Goal: Task Accomplishment & Management: Manage account settings

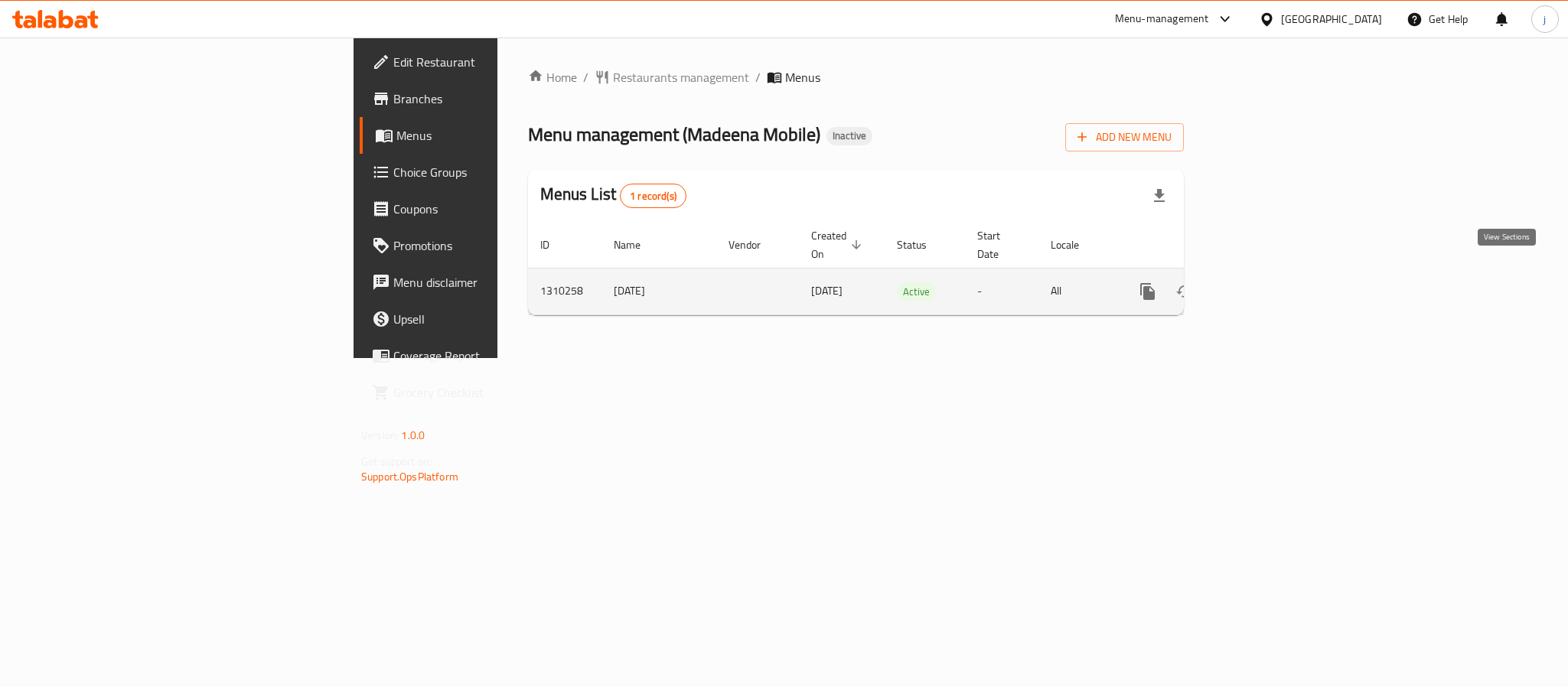
click at [1267, 282] on icon "enhanced table" at bounding box center [1257, 291] width 18 height 18
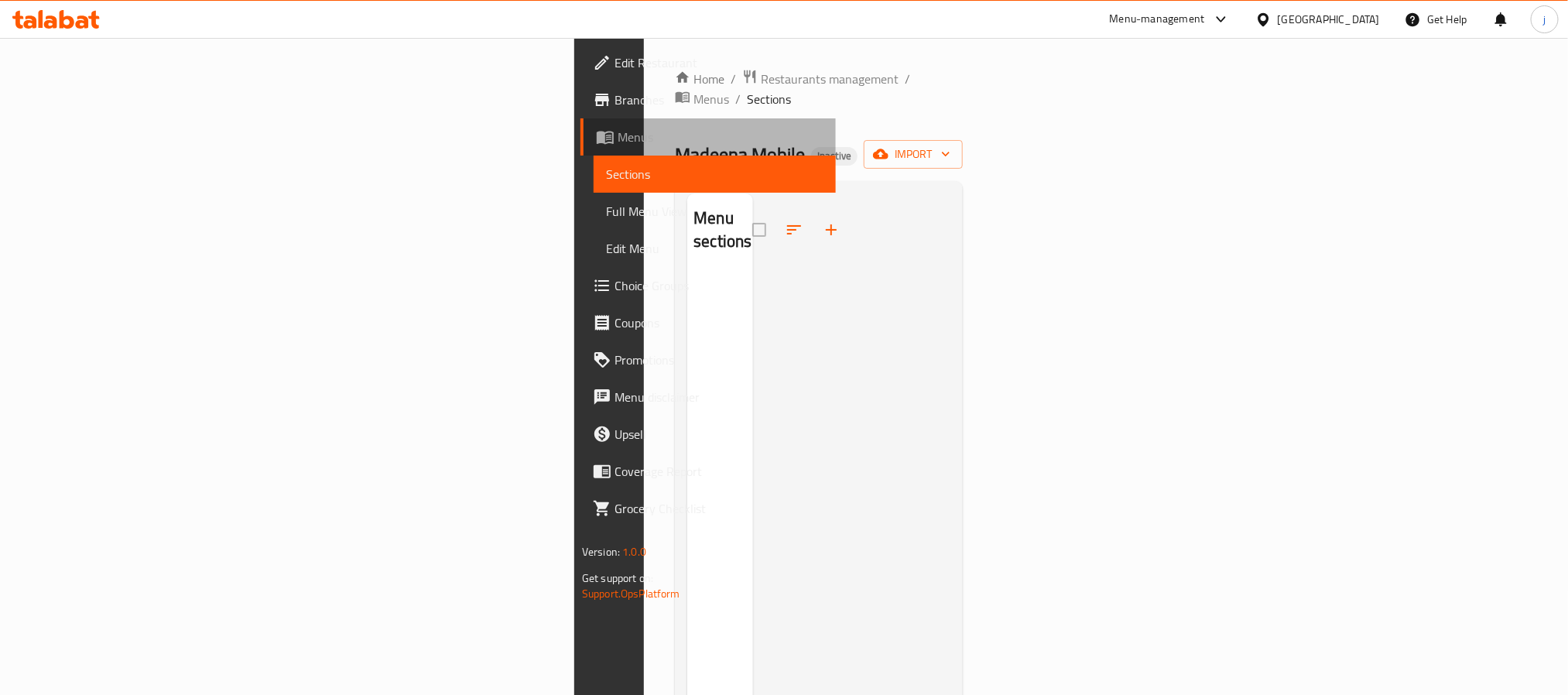
click at [617, 145] on span "Menus" at bounding box center [720, 136] width 206 height 18
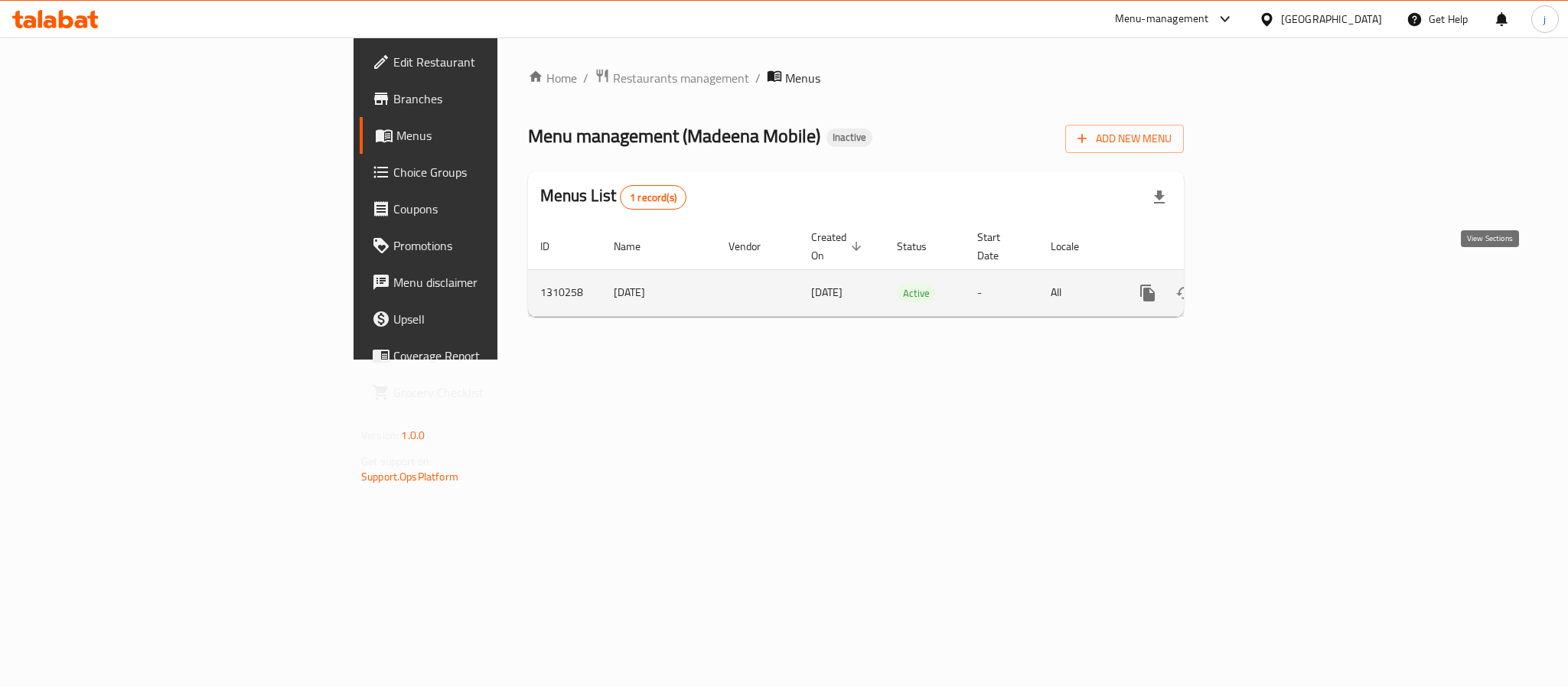
click at [1267, 283] on icon "enhanced table" at bounding box center [1257, 292] width 18 height 18
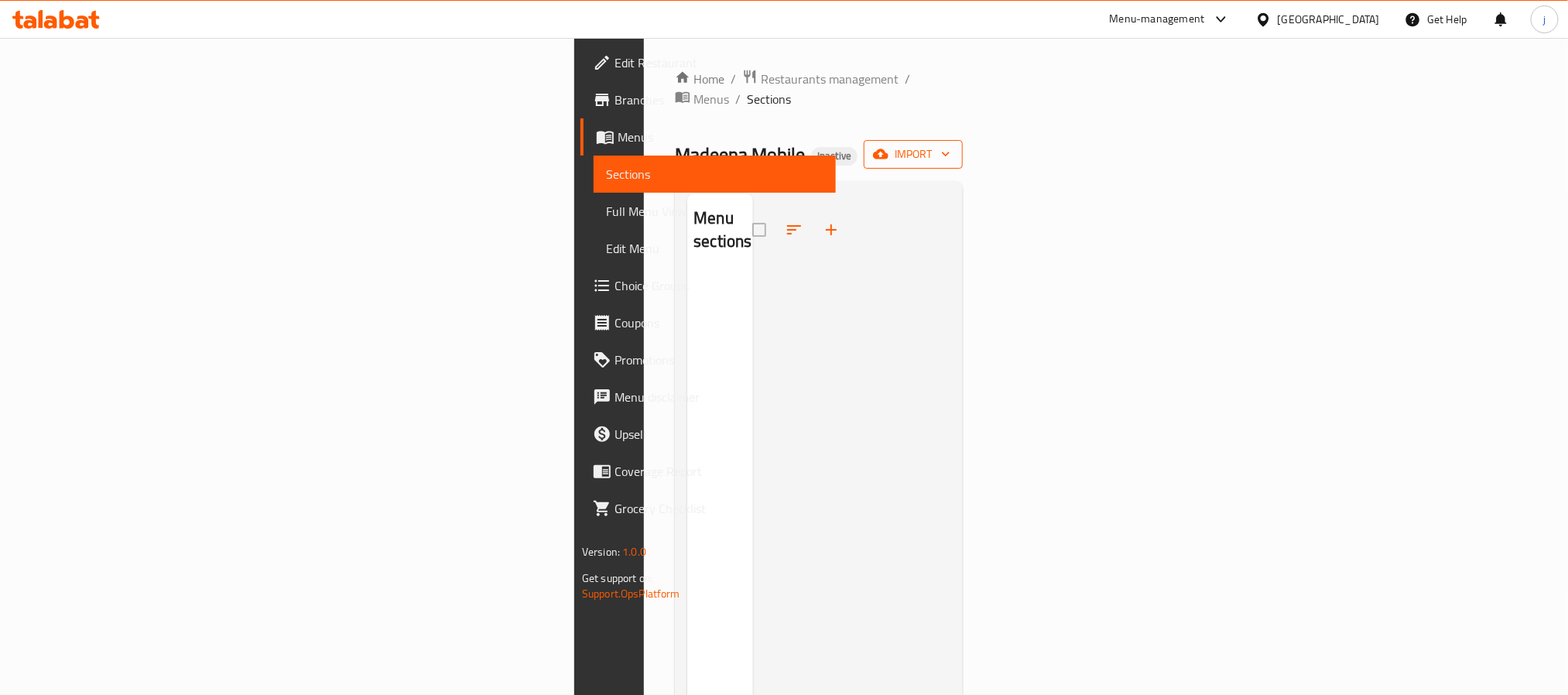
click at [951, 145] on span "import" at bounding box center [914, 154] width 74 height 19
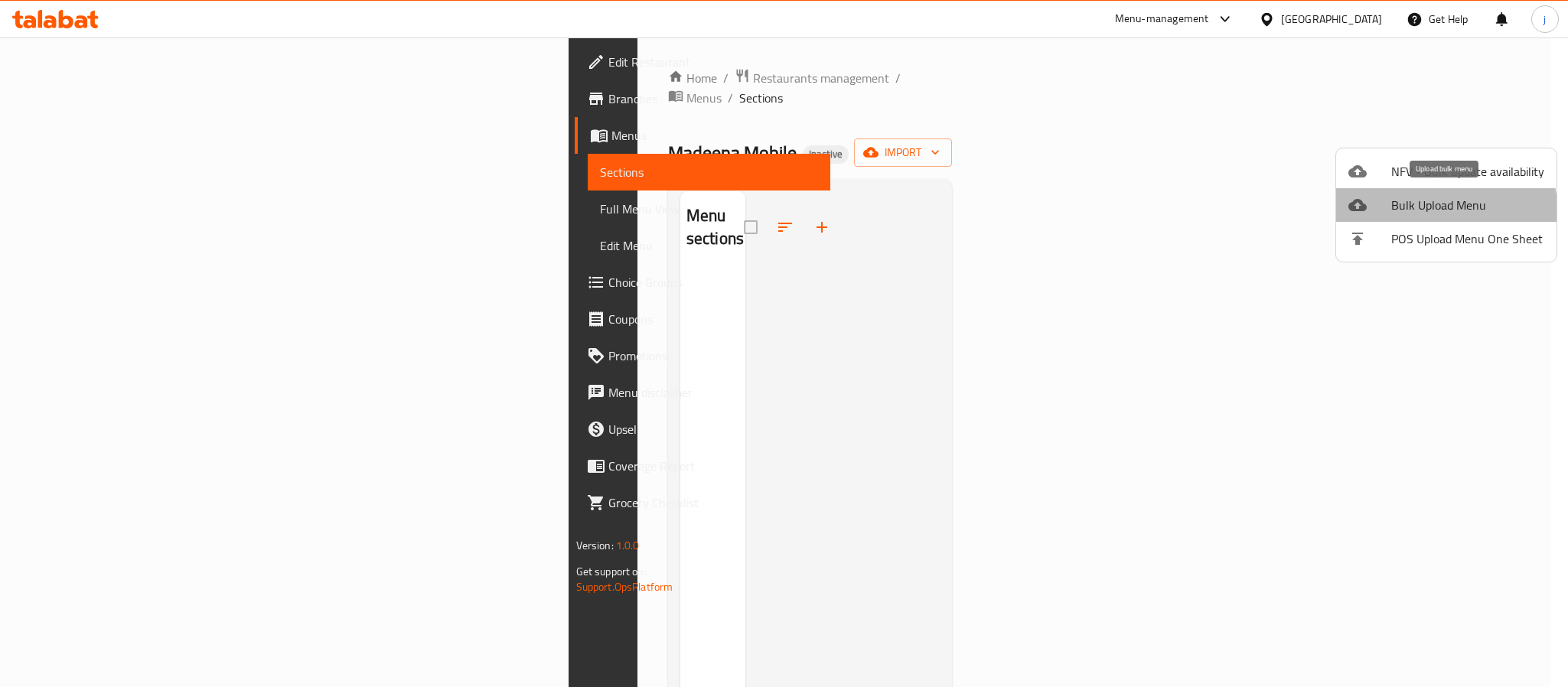
click at [1432, 214] on span "Bulk Upload Menu" at bounding box center [1467, 204] width 153 height 18
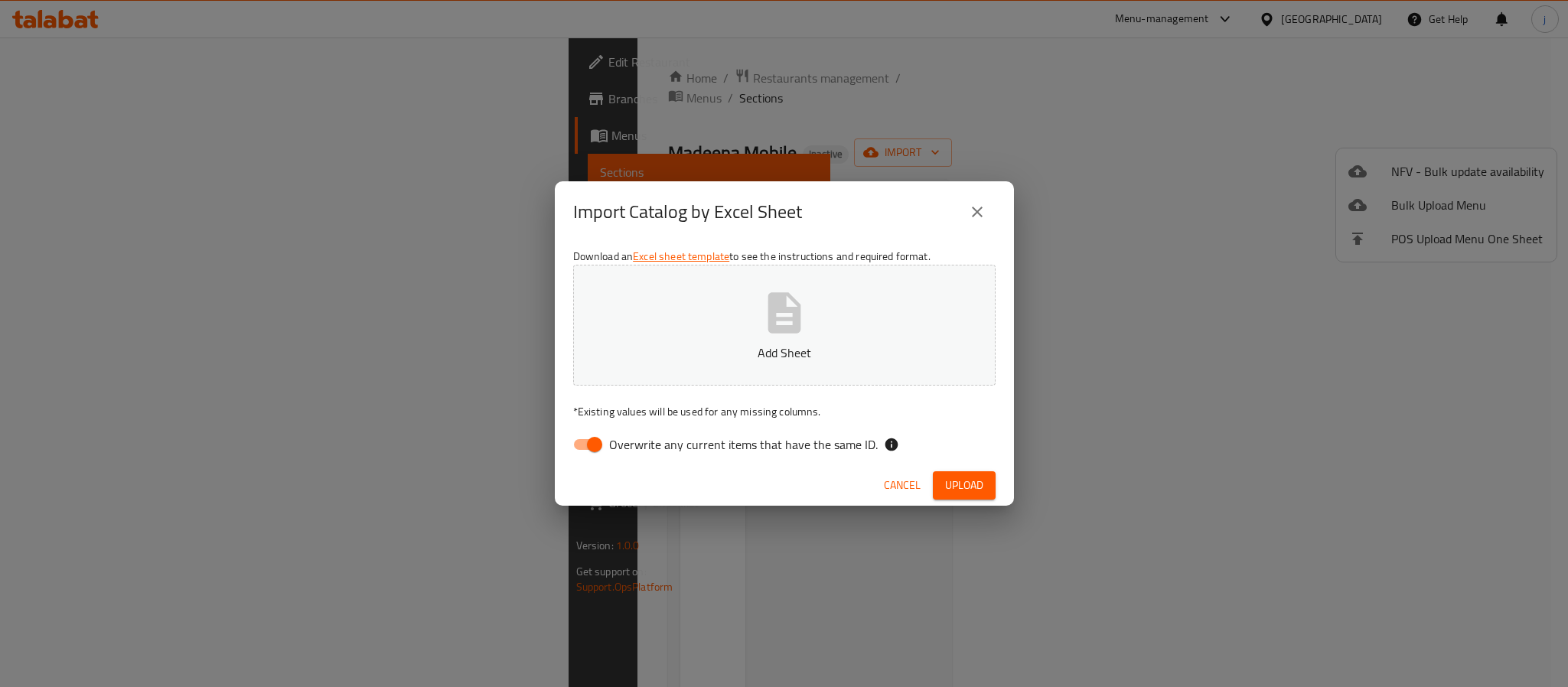
click at [586, 445] on input "Overwrite any current items that have the same ID." at bounding box center [594, 444] width 88 height 29
checkbox input "false"
click at [940, 482] on button "Upload" at bounding box center [963, 485] width 63 height 28
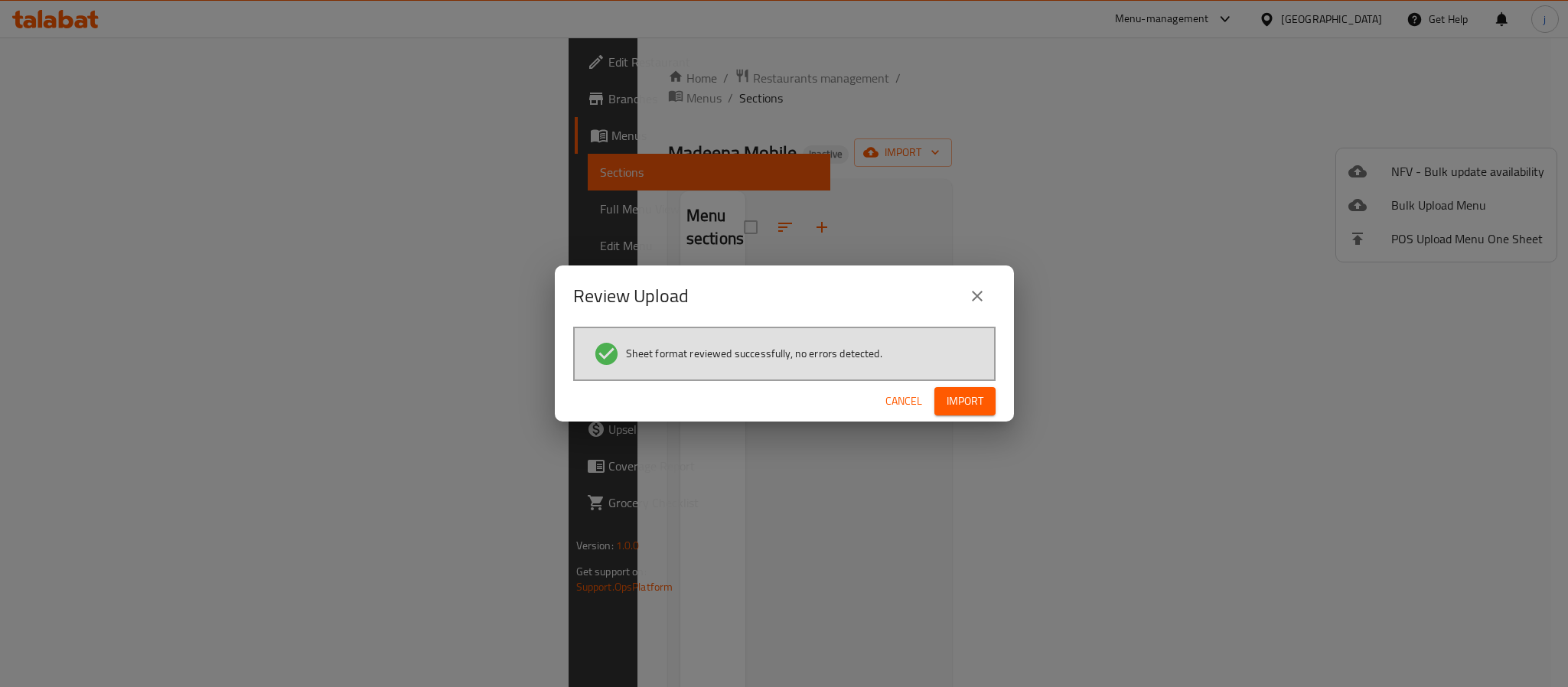
click at [962, 397] on span "Import" at bounding box center [964, 401] width 37 height 19
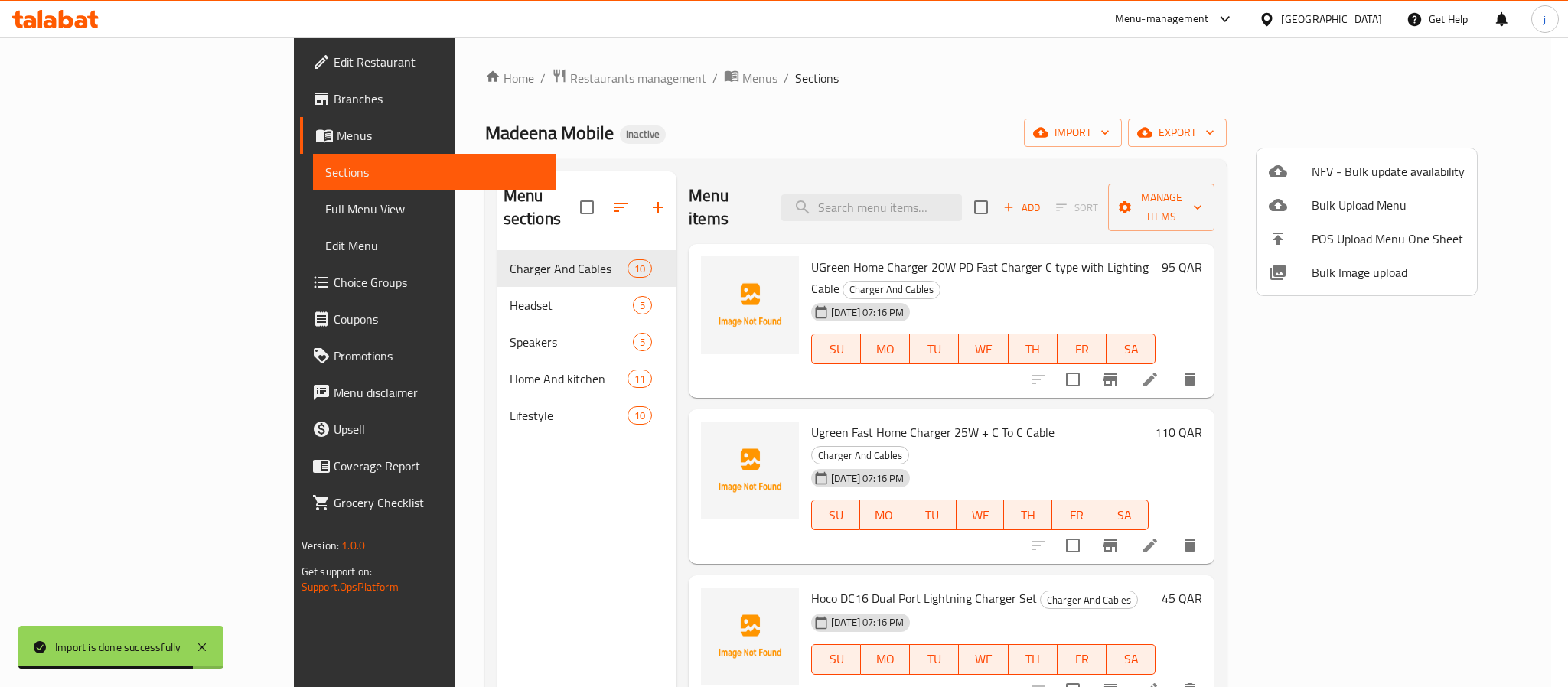
click at [134, 218] on div at bounding box center [784, 344] width 1568 height 687
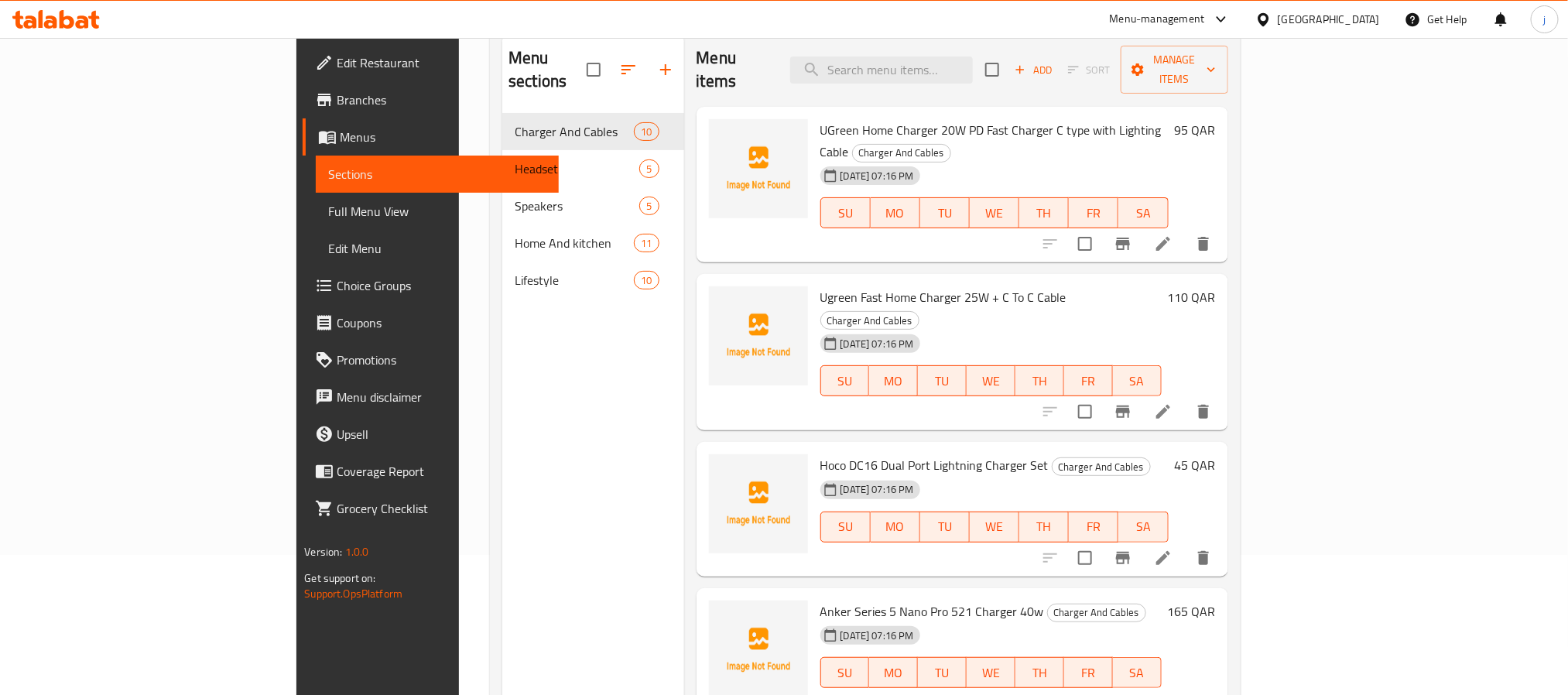
scroll to position [101, 0]
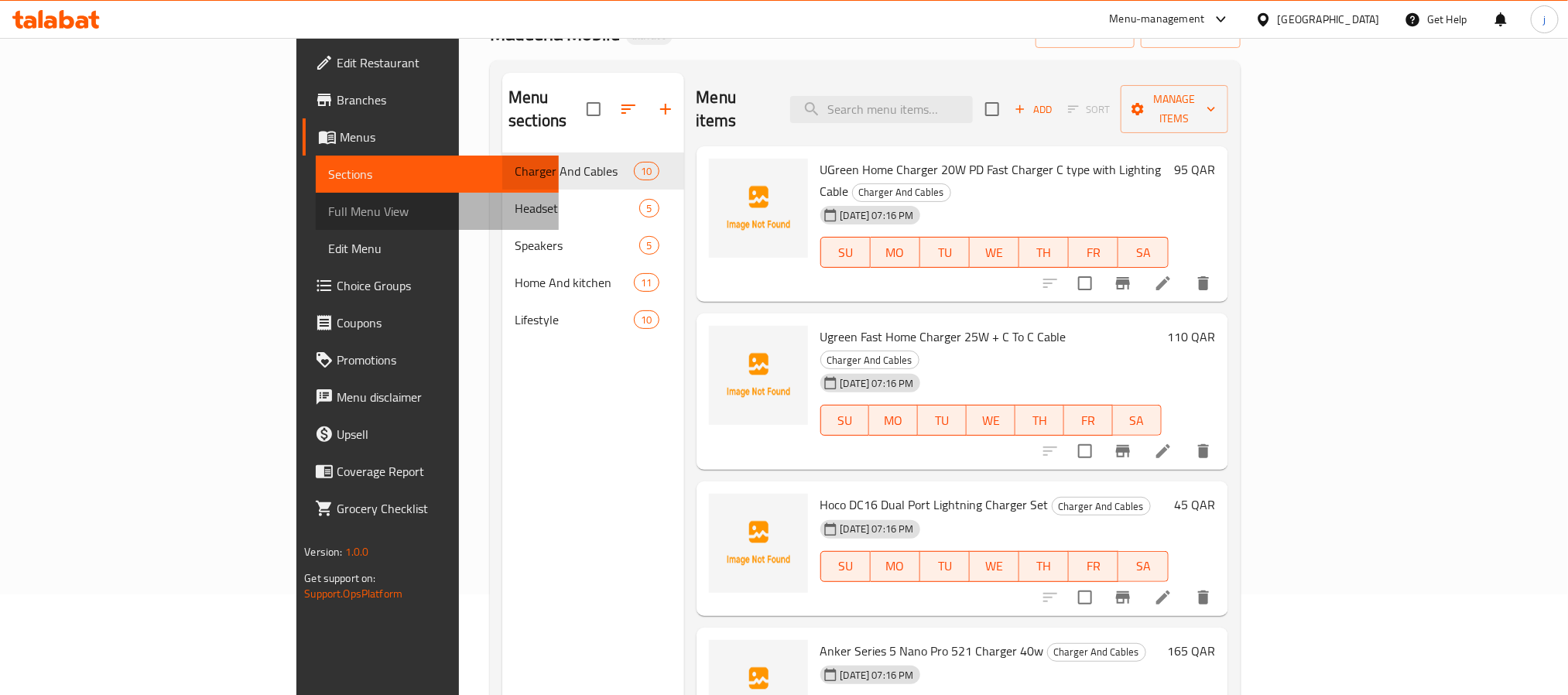
click at [328, 213] on span "Full Menu View" at bounding box center [436, 210] width 217 height 18
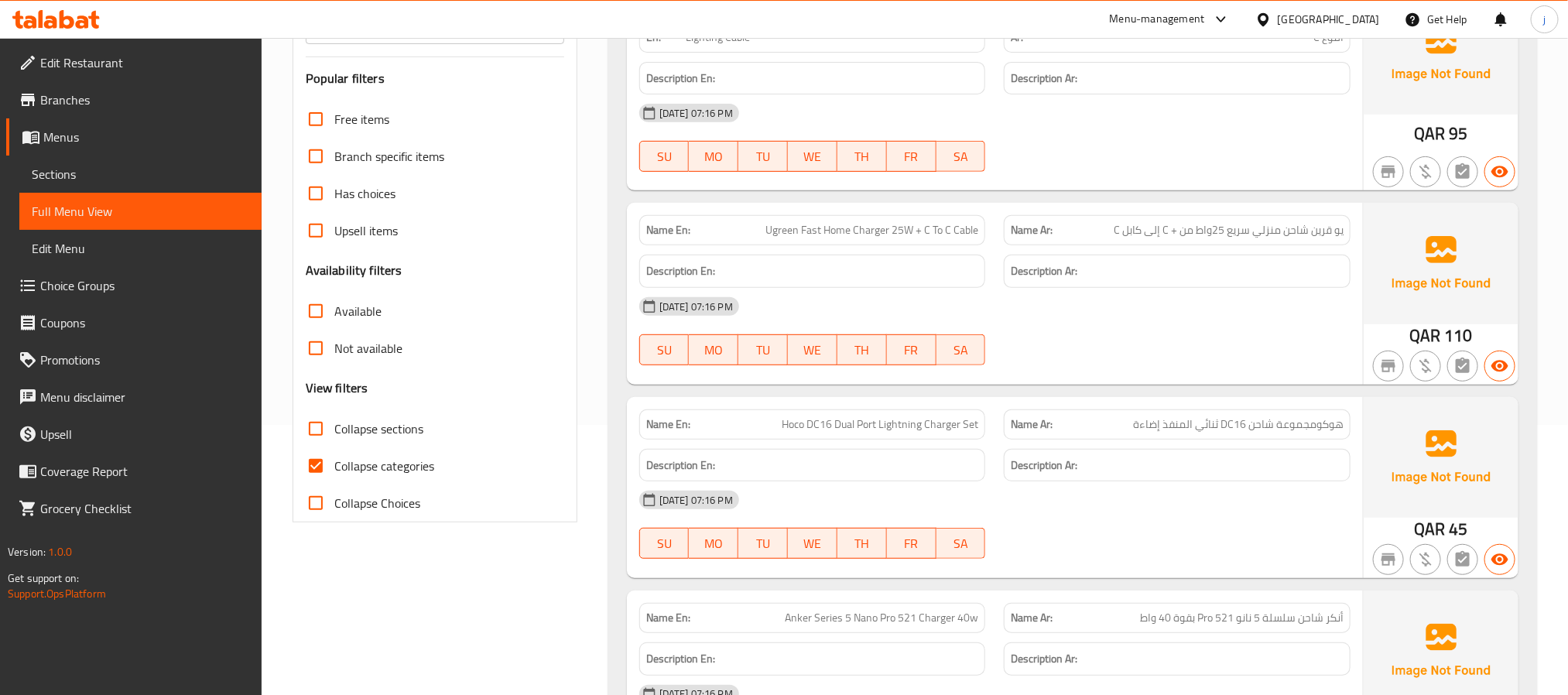
scroll to position [448, 0]
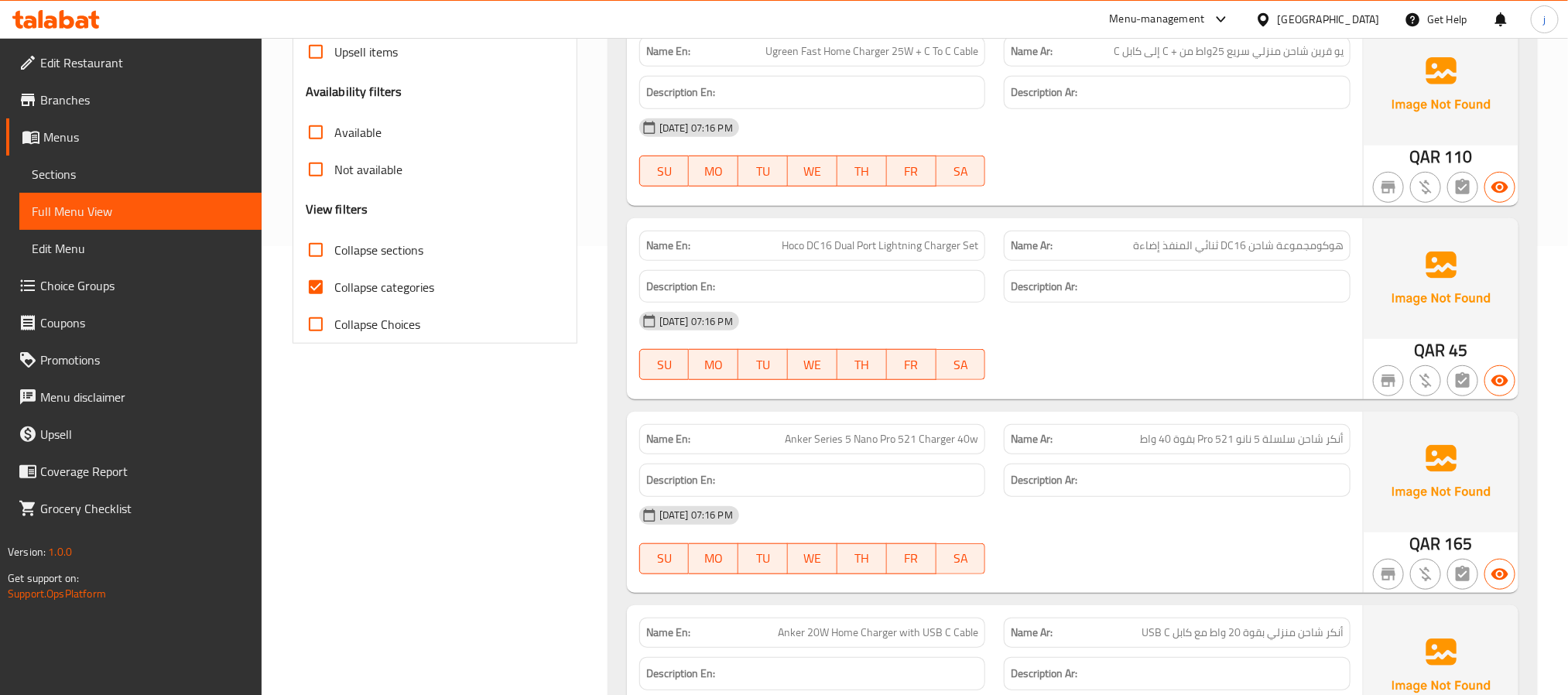
click at [324, 262] on input "Collapse sections" at bounding box center [315, 249] width 37 height 37
checkbox input "true"
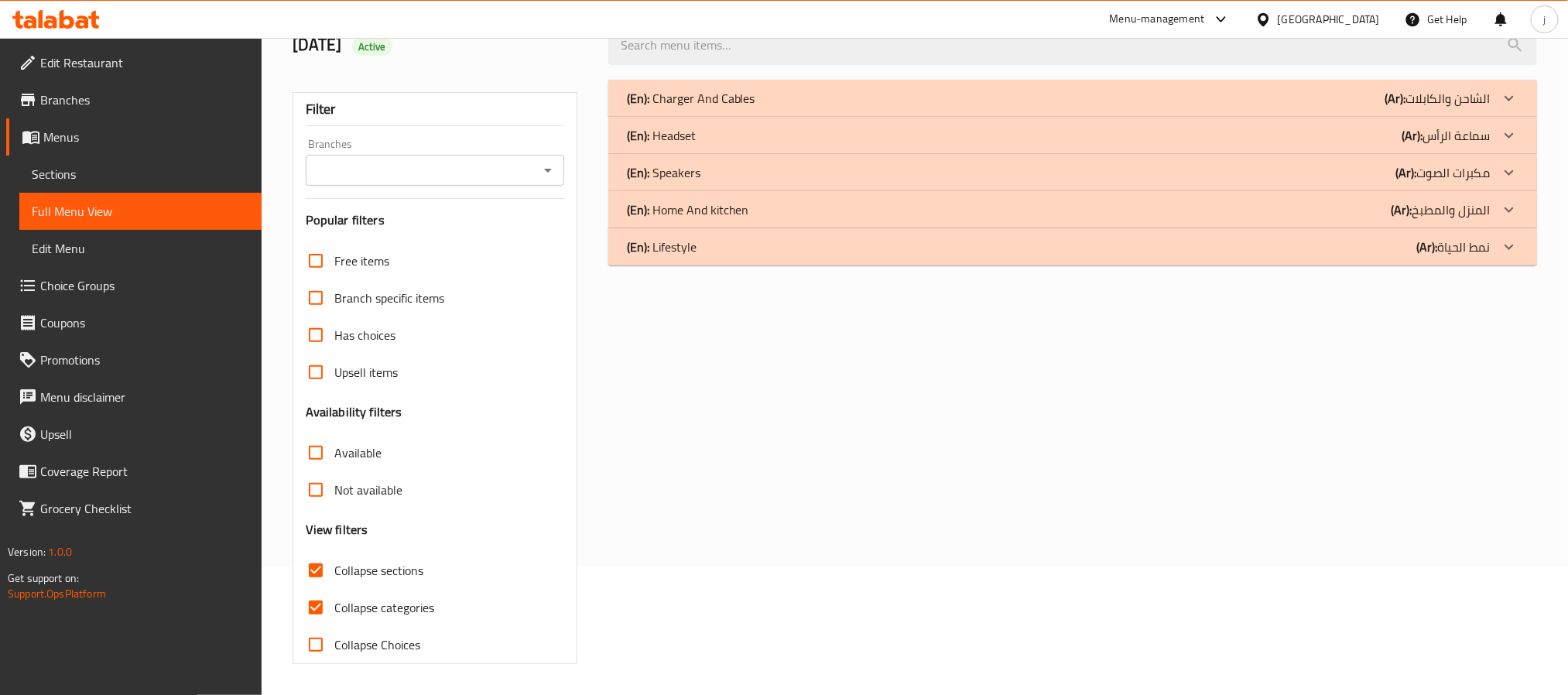
click at [310, 284] on input "Branch specific items" at bounding box center [315, 297] width 37 height 37
checkbox input "true"
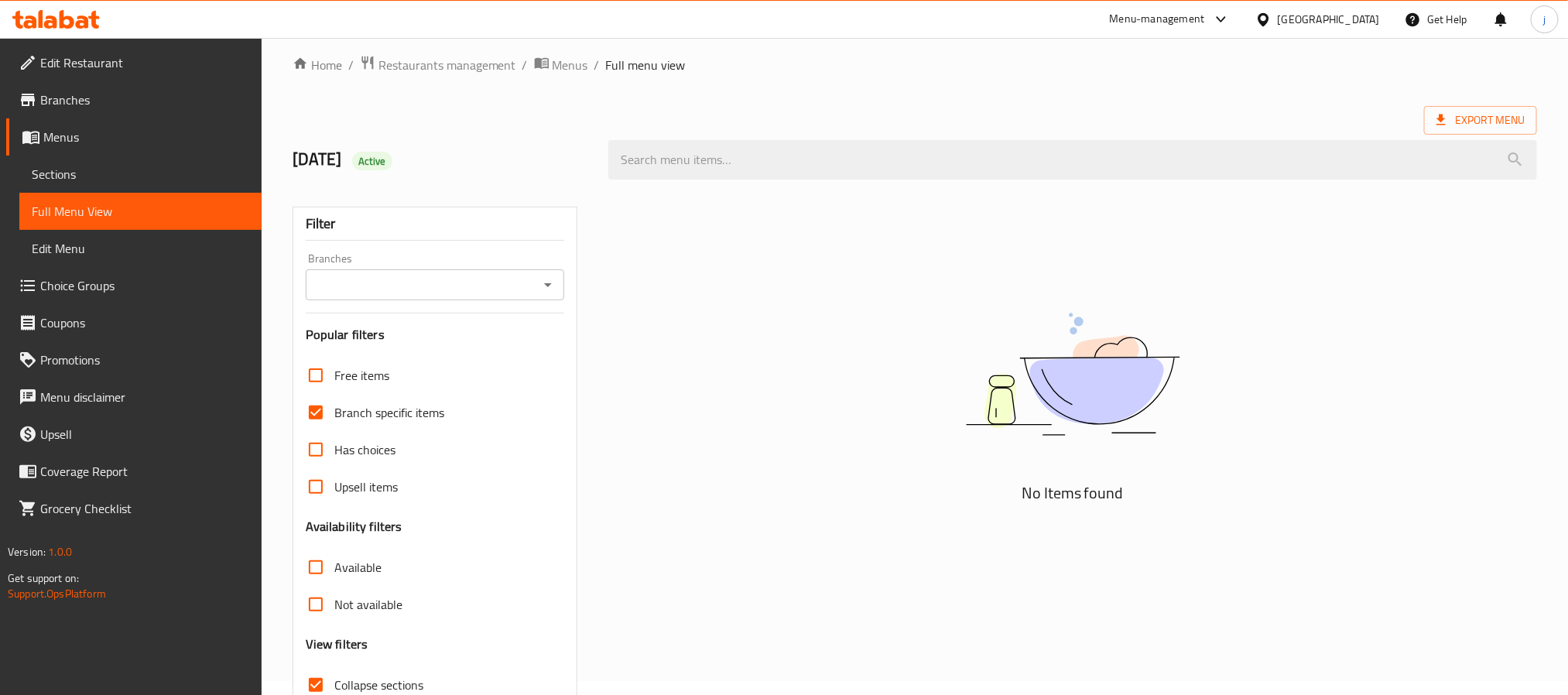
scroll to position [129, 0]
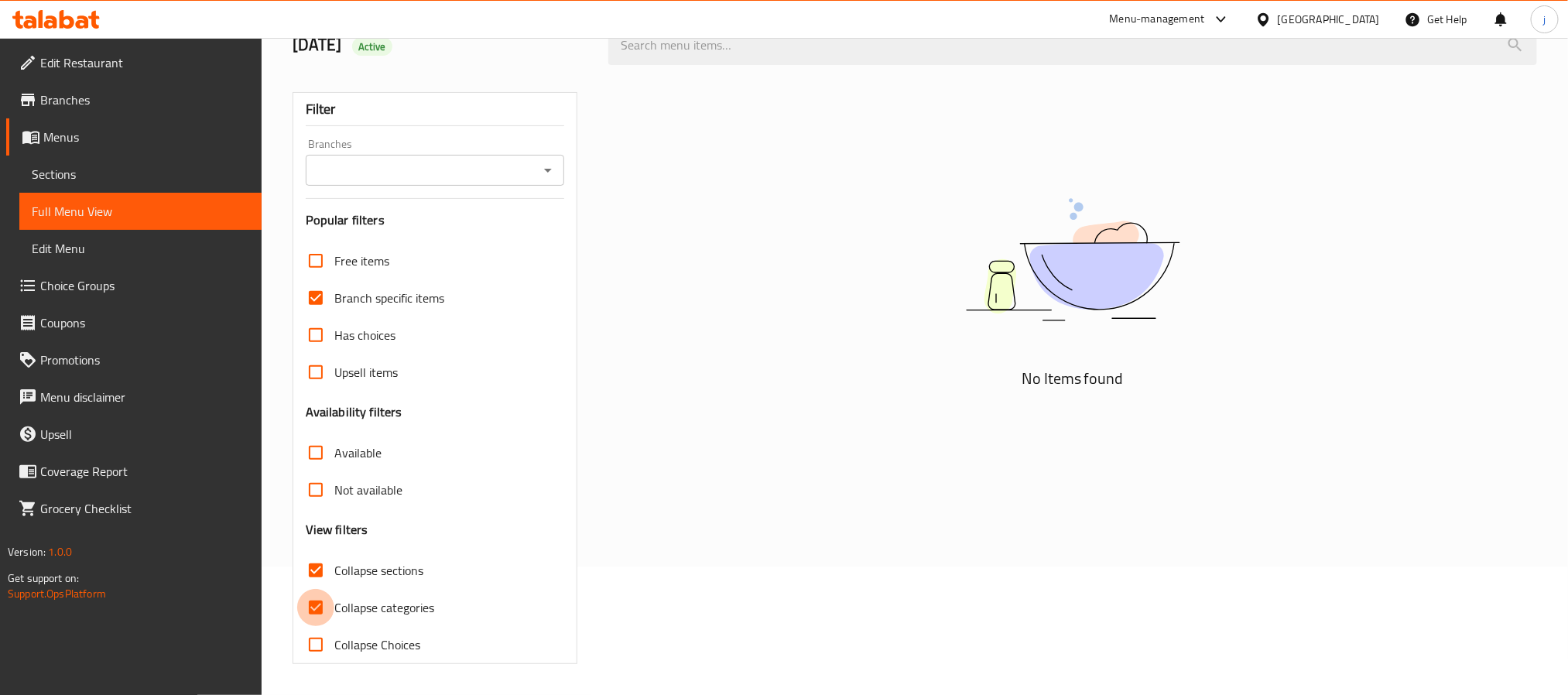
click at [313, 600] on input "Collapse categories" at bounding box center [315, 606] width 37 height 37
checkbox input "false"
click at [313, 571] on input "Collapse sections" at bounding box center [315, 569] width 37 height 37
checkbox input "false"
click at [320, 605] on input "Collapse categories" at bounding box center [315, 606] width 37 height 37
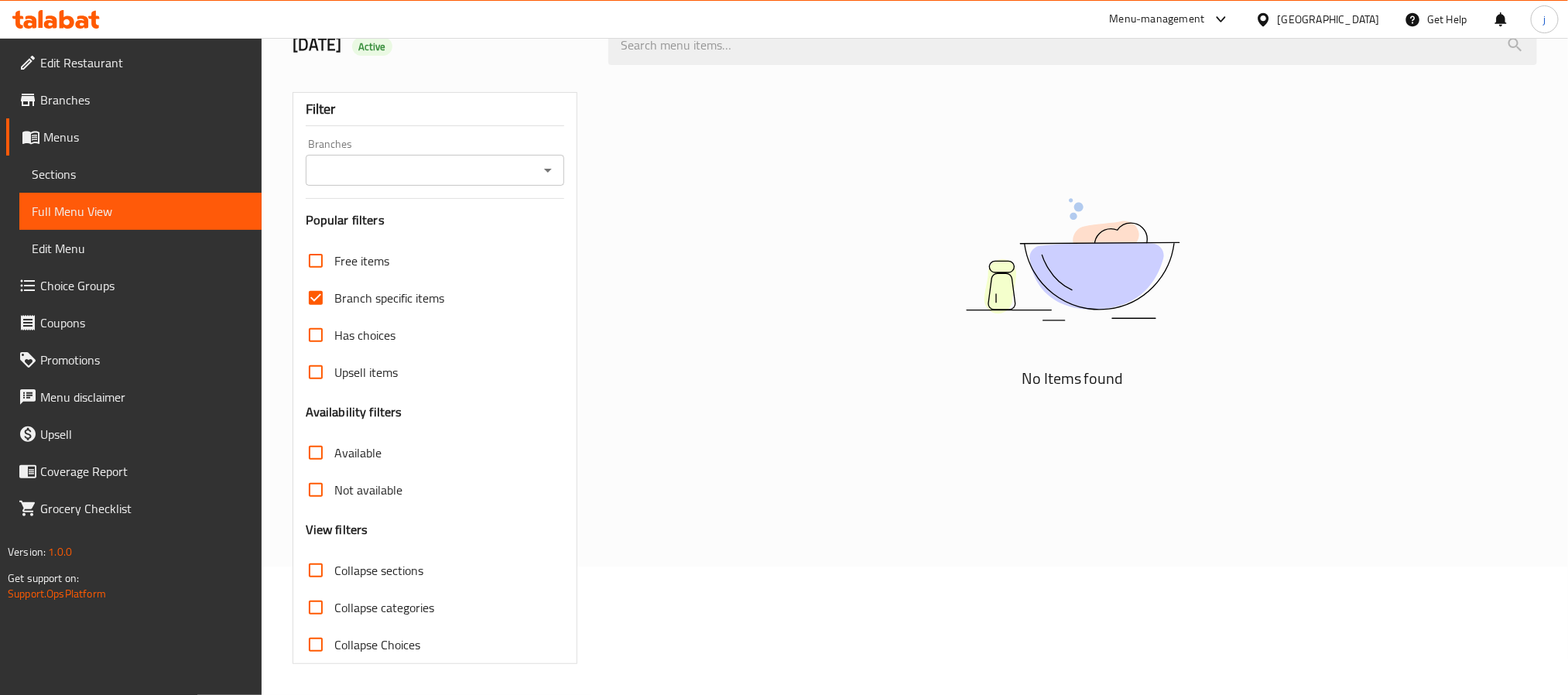
checkbox input "true"
click at [307, 650] on input "Collapse Choices" at bounding box center [315, 644] width 37 height 37
checkbox input "true"
click at [315, 581] on input "Collapse sections" at bounding box center [315, 569] width 37 height 37
checkbox input "true"
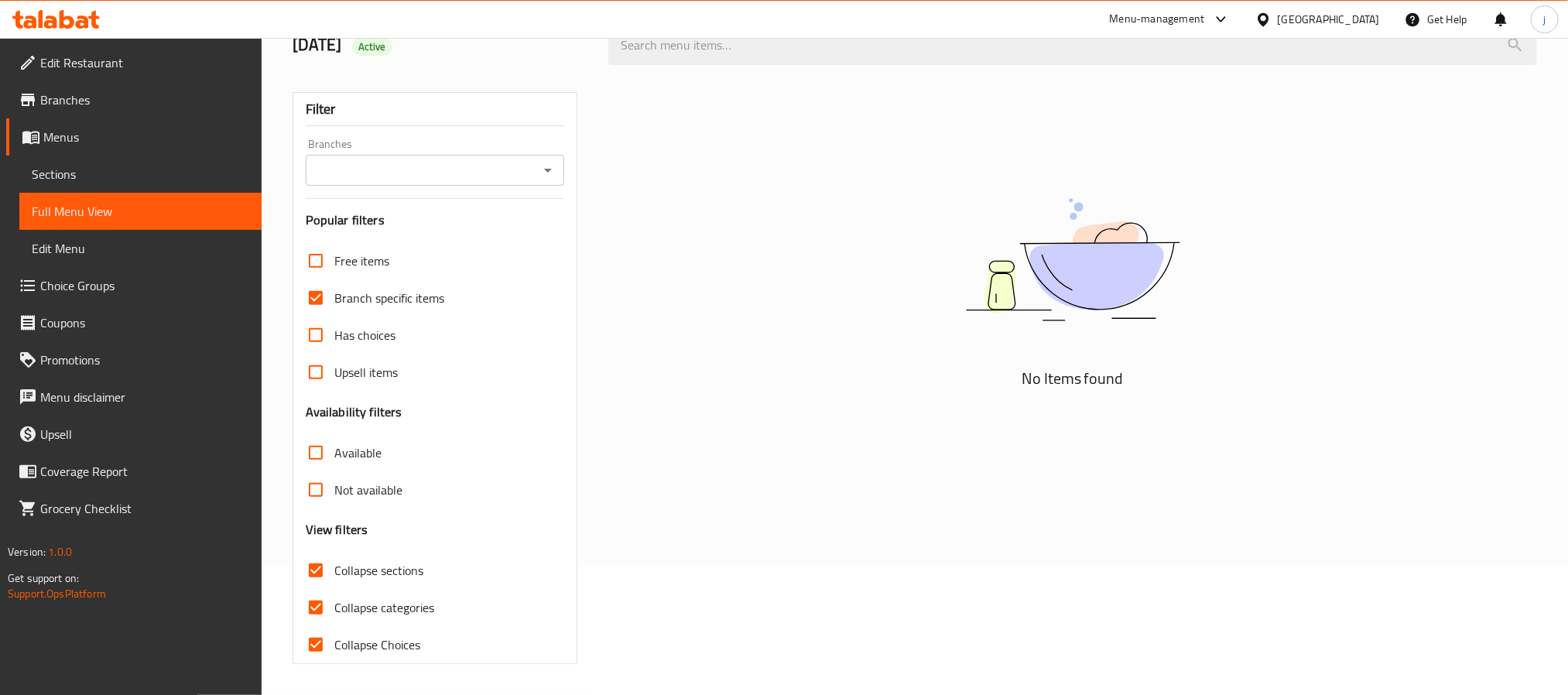
click at [108, 166] on span "Sections" at bounding box center [140, 173] width 217 height 18
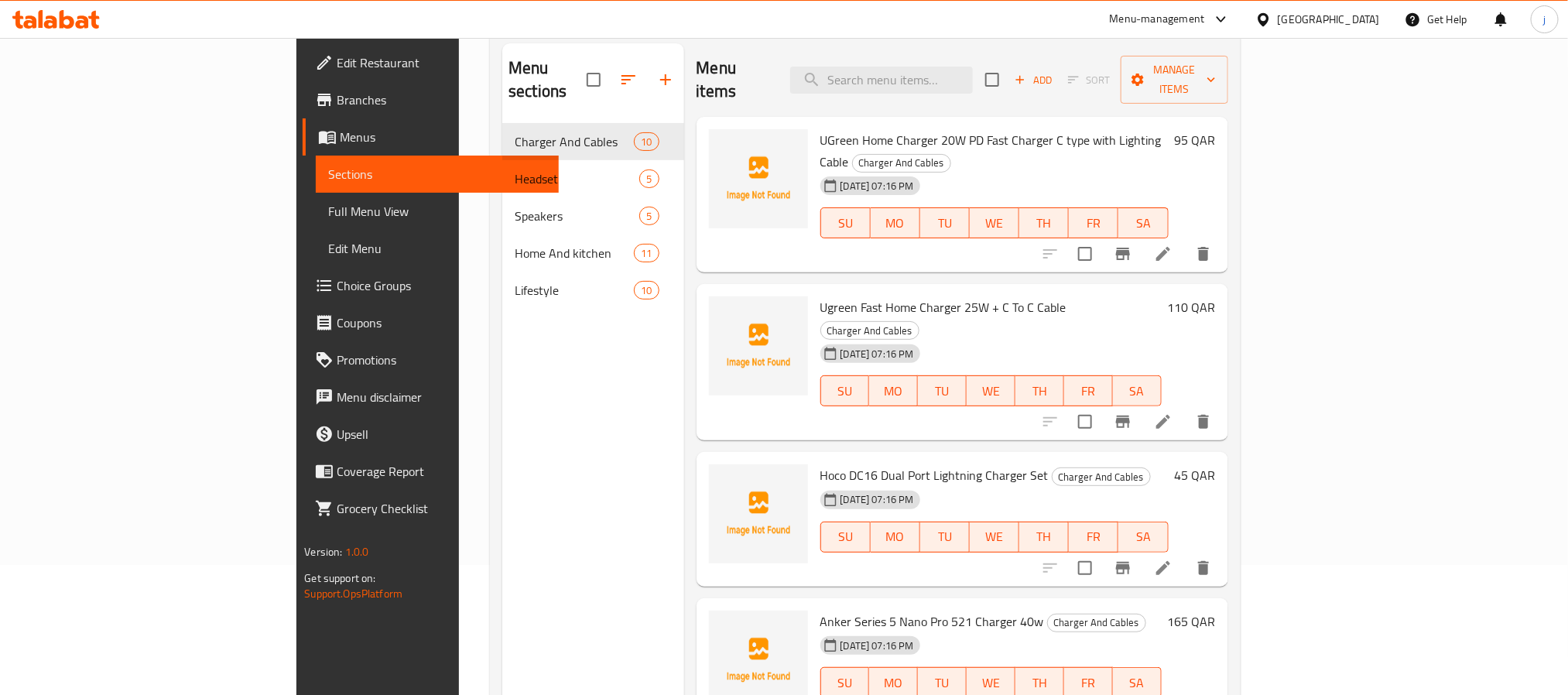
click at [328, 211] on span "Full Menu View" at bounding box center [436, 210] width 217 height 18
click at [328, 209] on span "Full Menu View" at bounding box center [436, 210] width 217 height 18
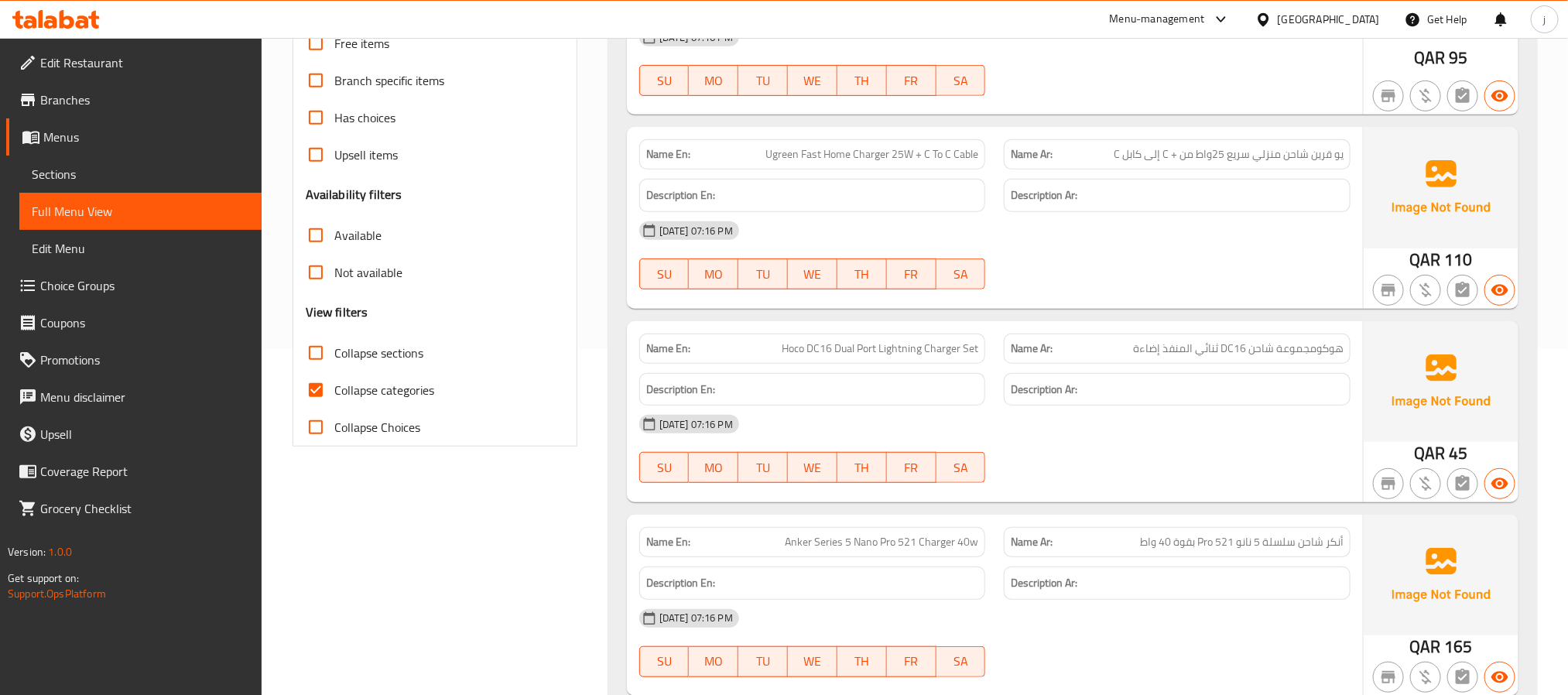
scroll to position [362, 0]
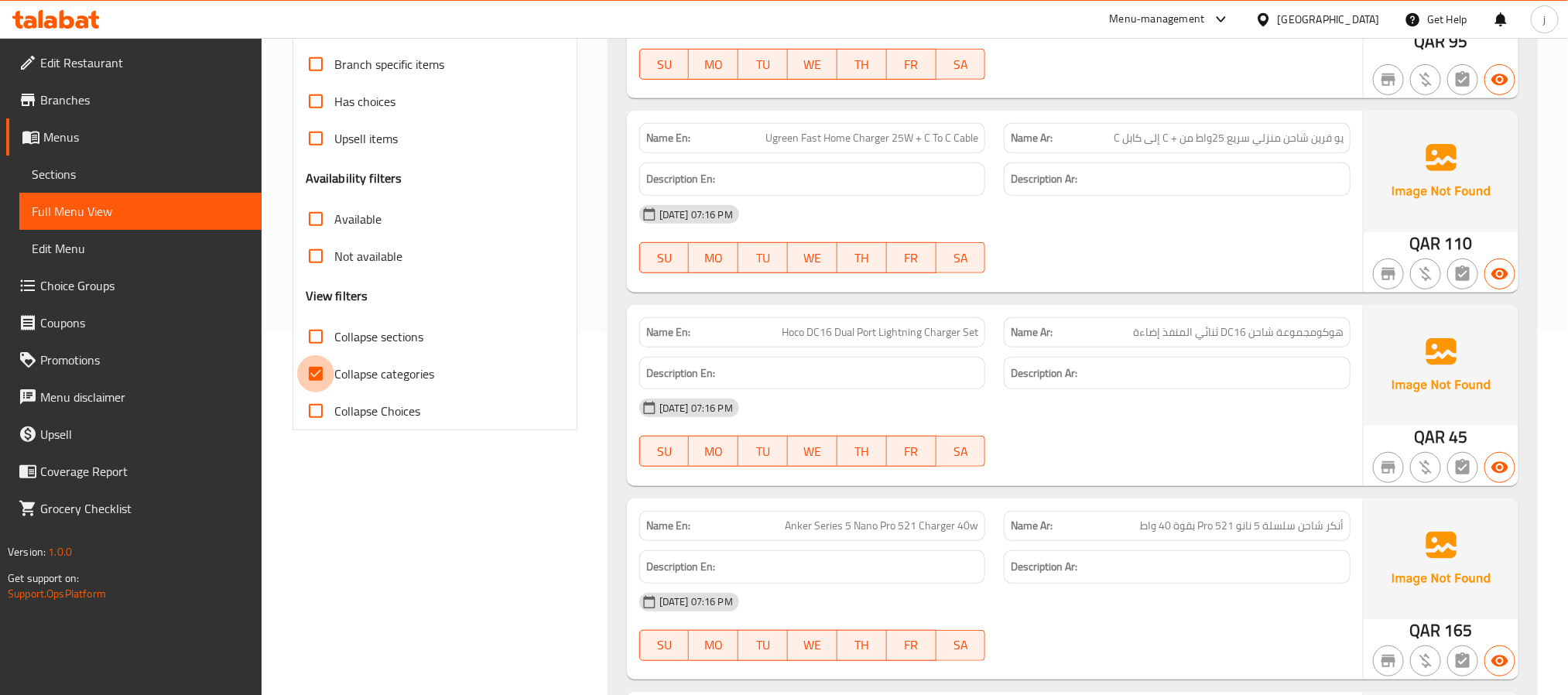
click at [318, 374] on input "Collapse categories" at bounding box center [315, 373] width 37 height 37
checkbox input "false"
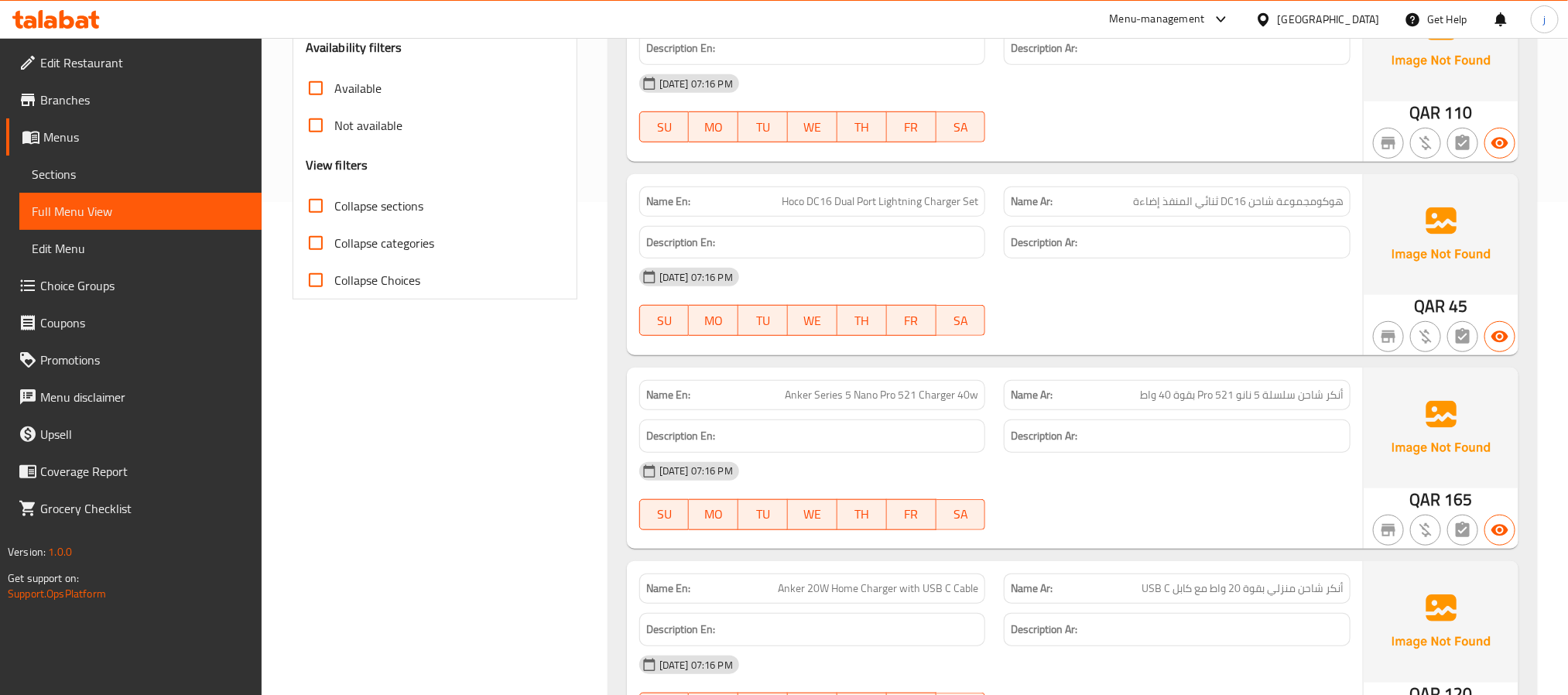
scroll to position [464, 0]
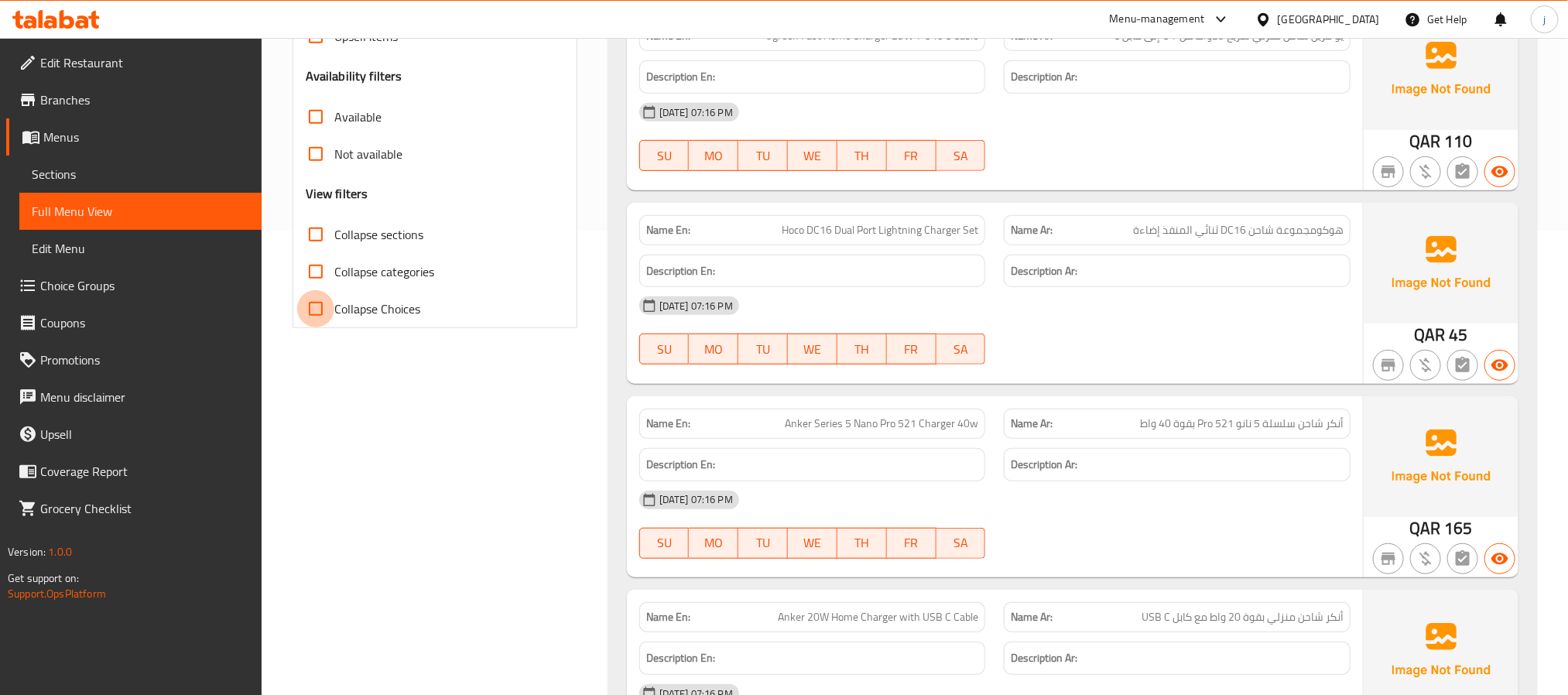
click at [318, 303] on input "Collapse Choices" at bounding box center [315, 308] width 37 height 37
checkbox input "true"
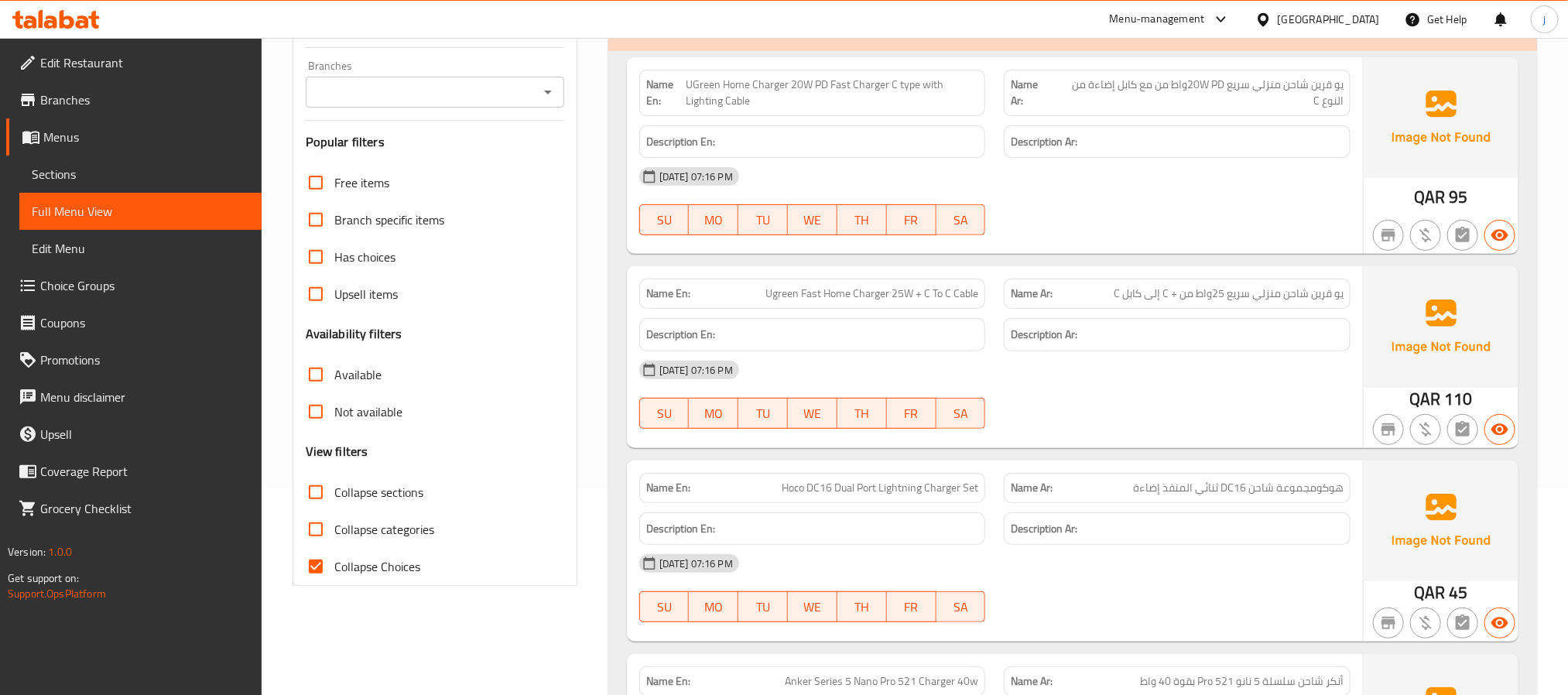
scroll to position [348, 0]
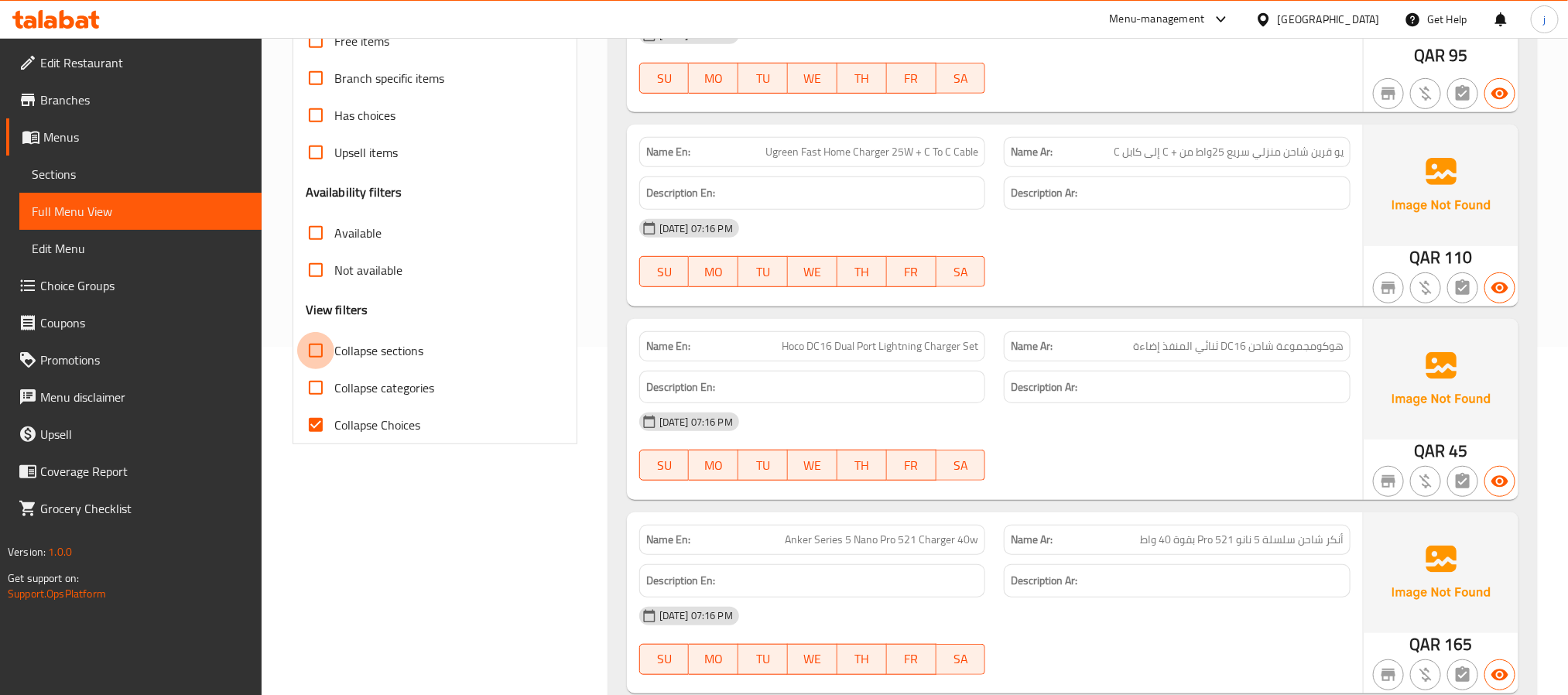
click at [307, 355] on input "Collapse sections" at bounding box center [315, 350] width 37 height 37
checkbox input "true"
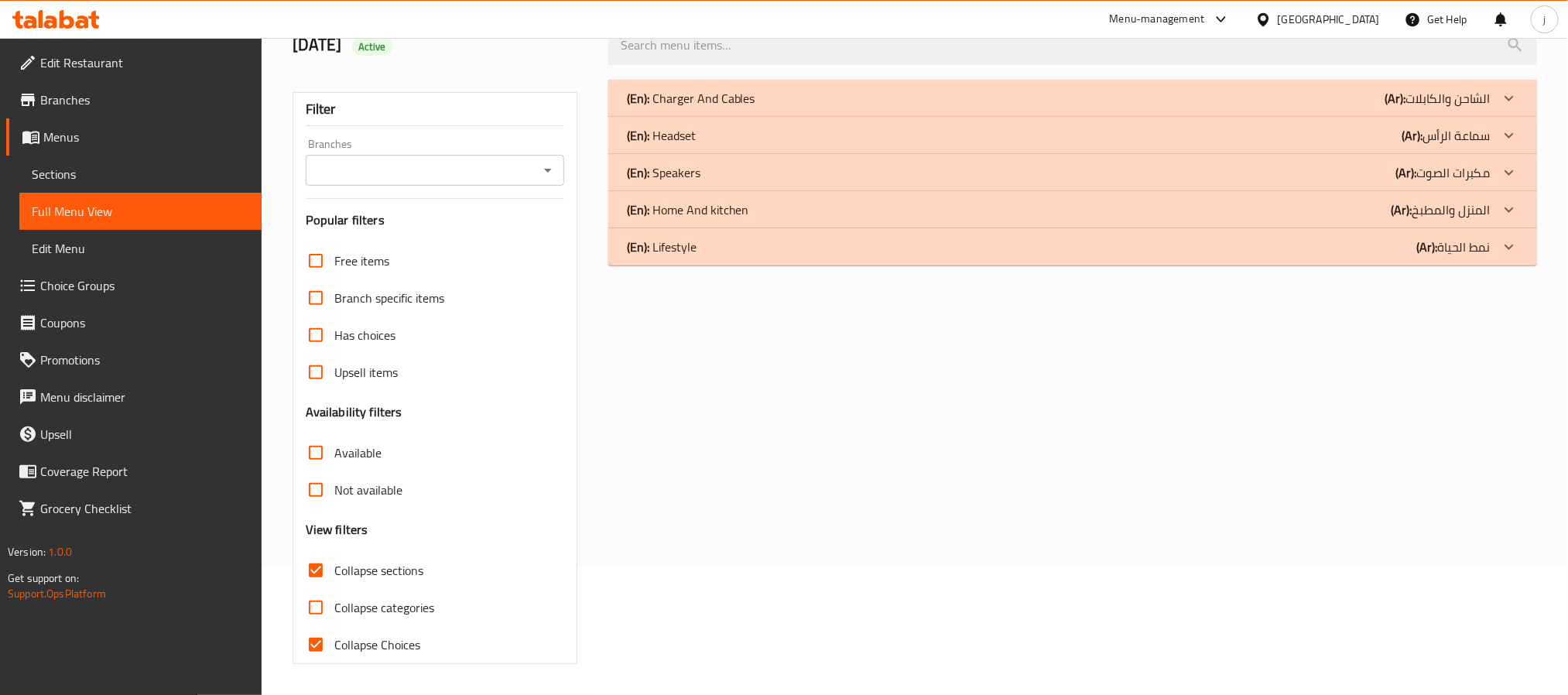
scroll to position [129, 0]
click at [1483, 107] on p "(Ar): الشاحن والكابلات" at bounding box center [1437, 97] width 106 height 18
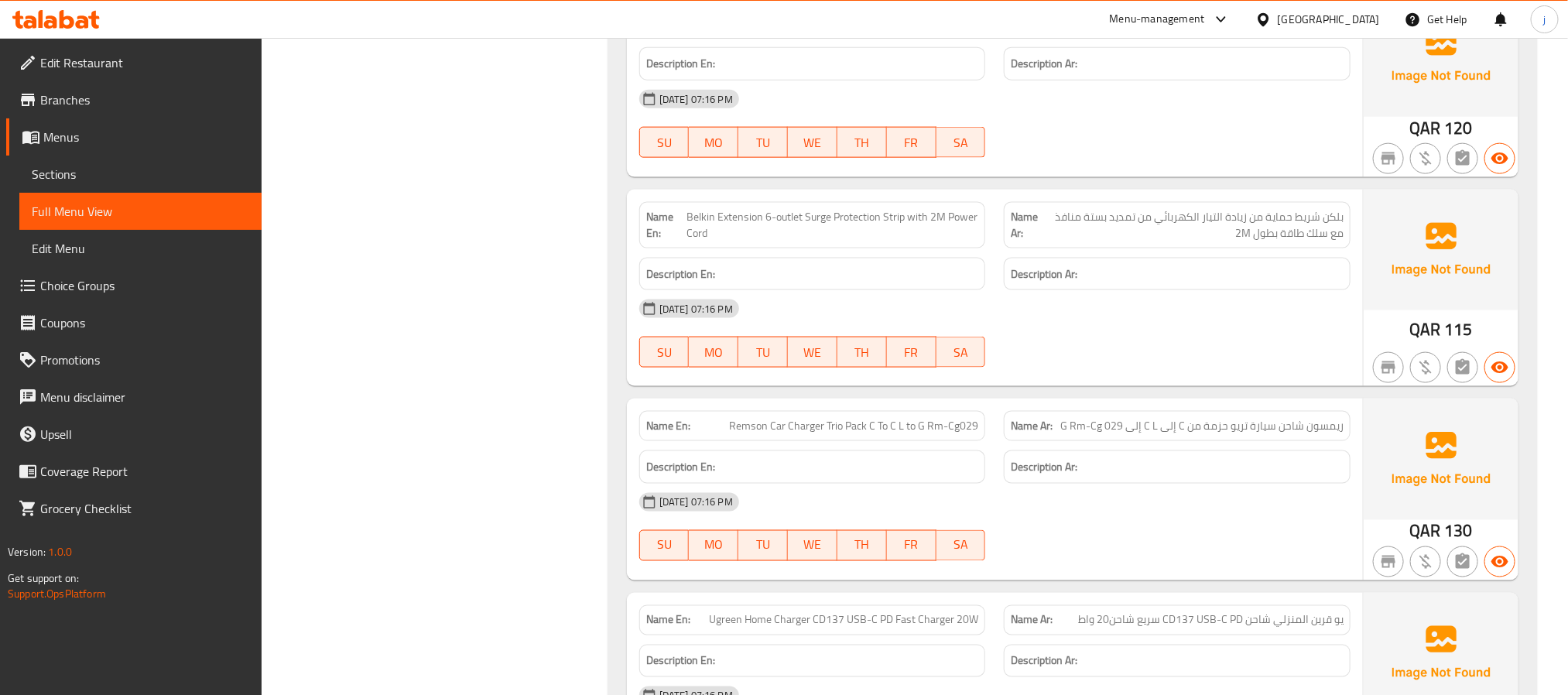
scroll to position [1757, 0]
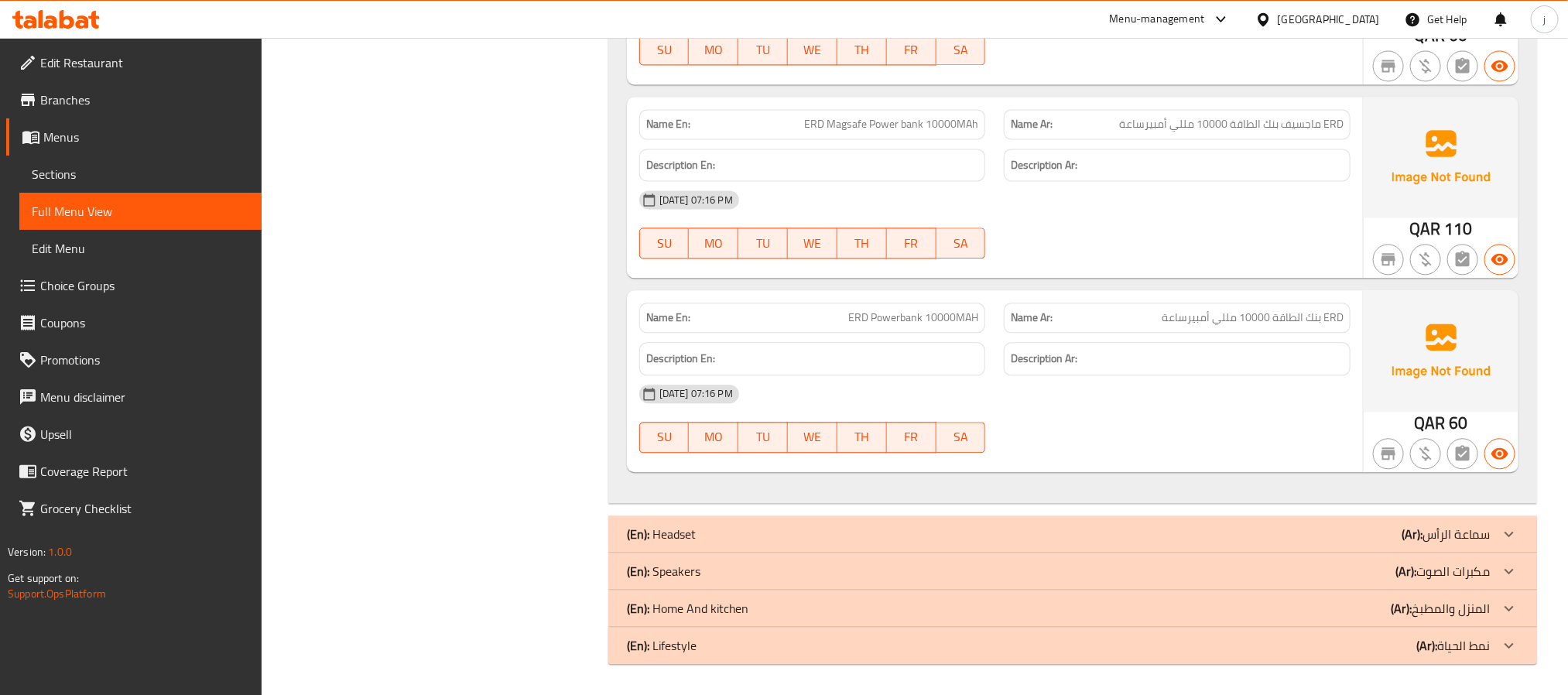
click at [1508, 638] on icon at bounding box center [1509, 645] width 18 height 18
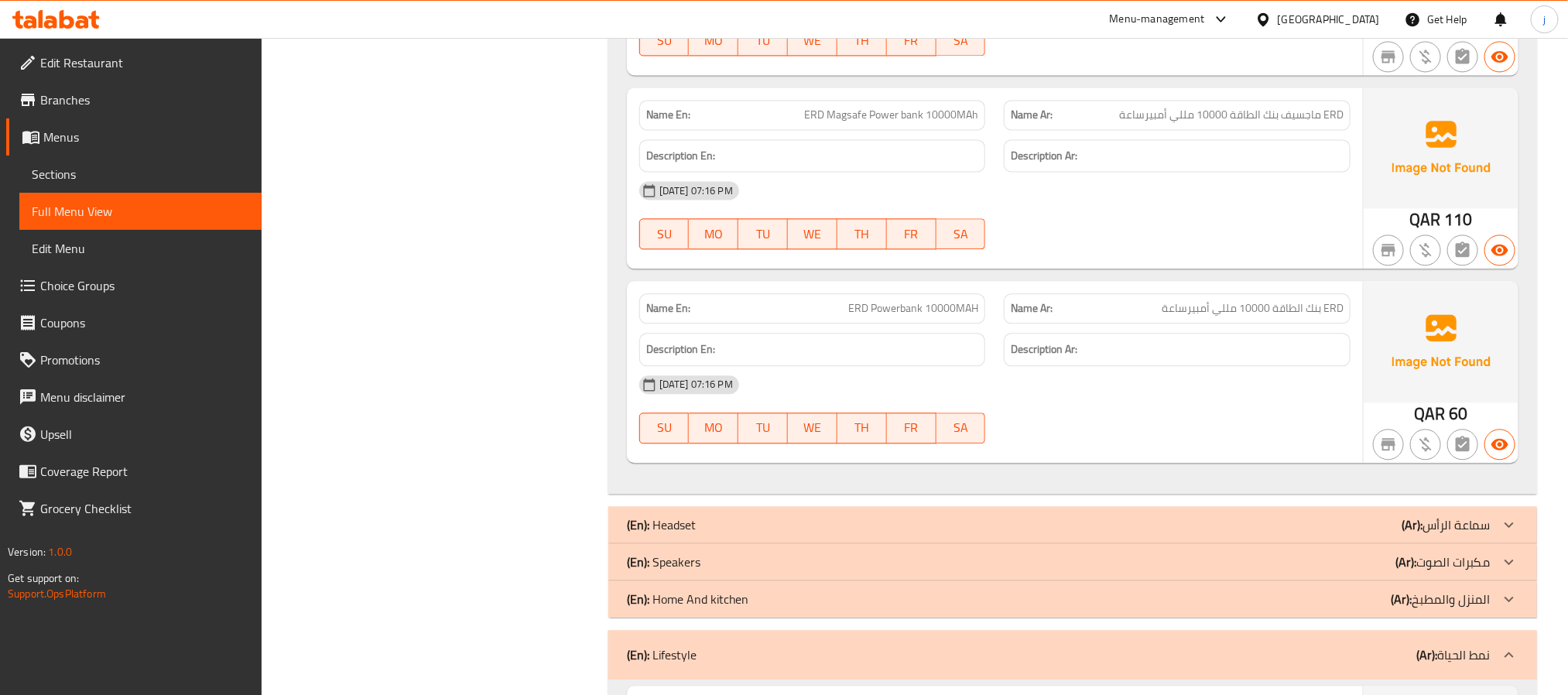
click at [1508, 604] on icon at bounding box center [1509, 598] width 18 height 18
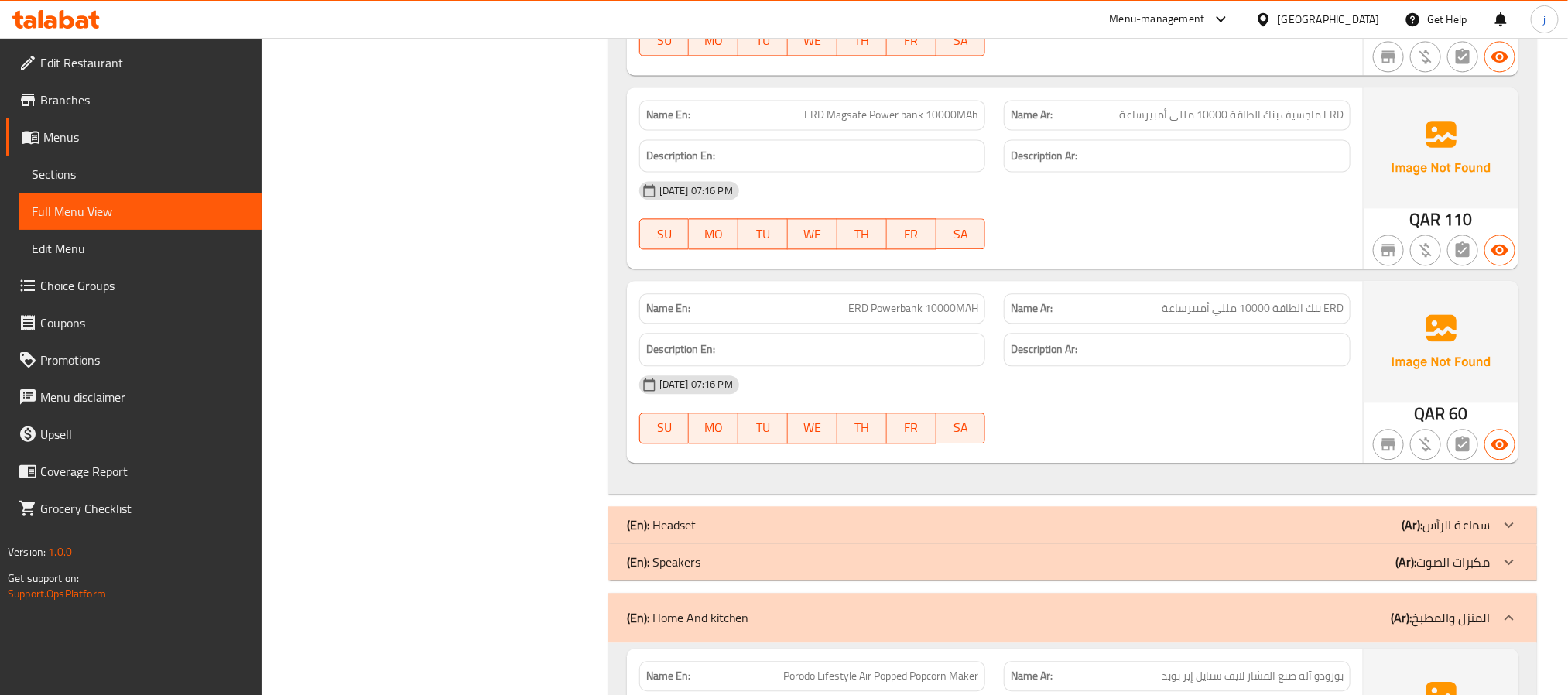
click at [1504, 559] on div at bounding box center [1509, 561] width 37 height 37
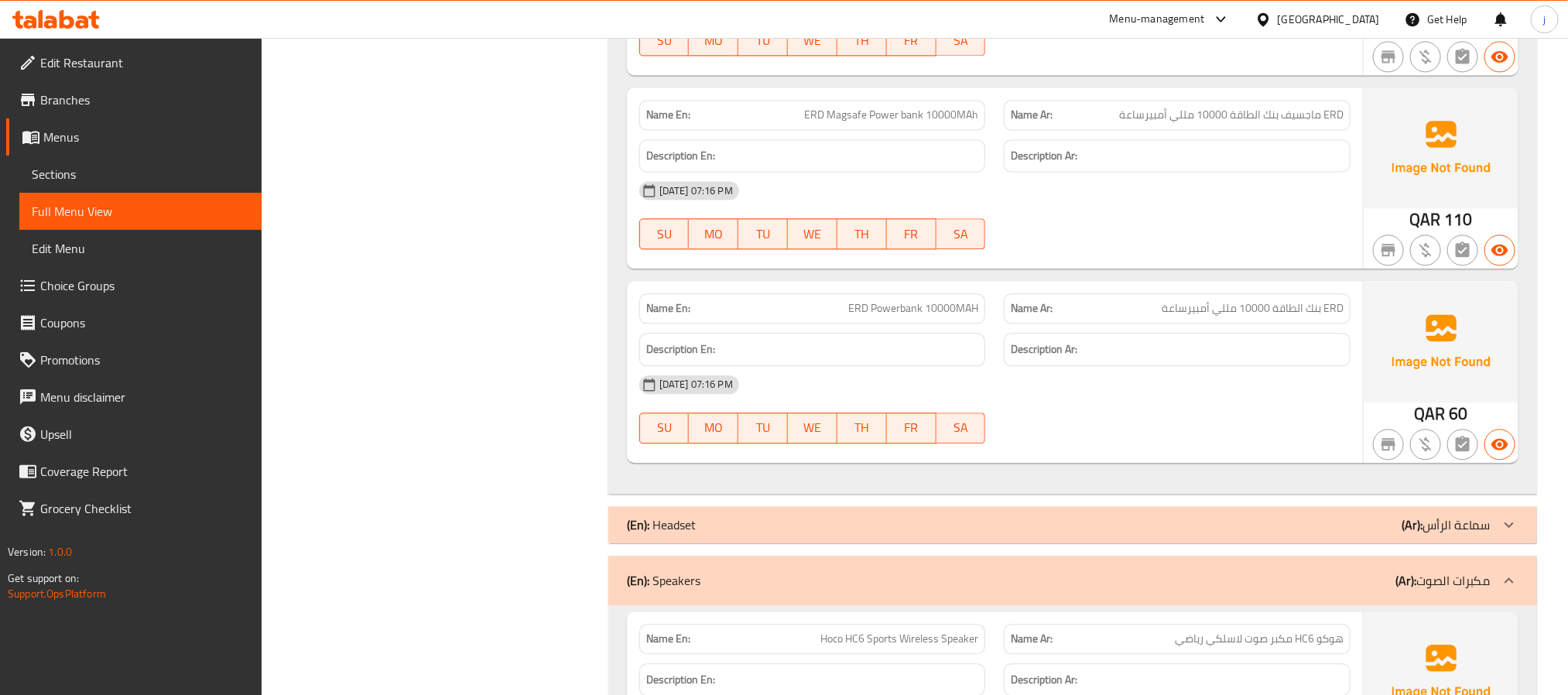
click at [1504, 518] on div at bounding box center [1509, 524] width 37 height 37
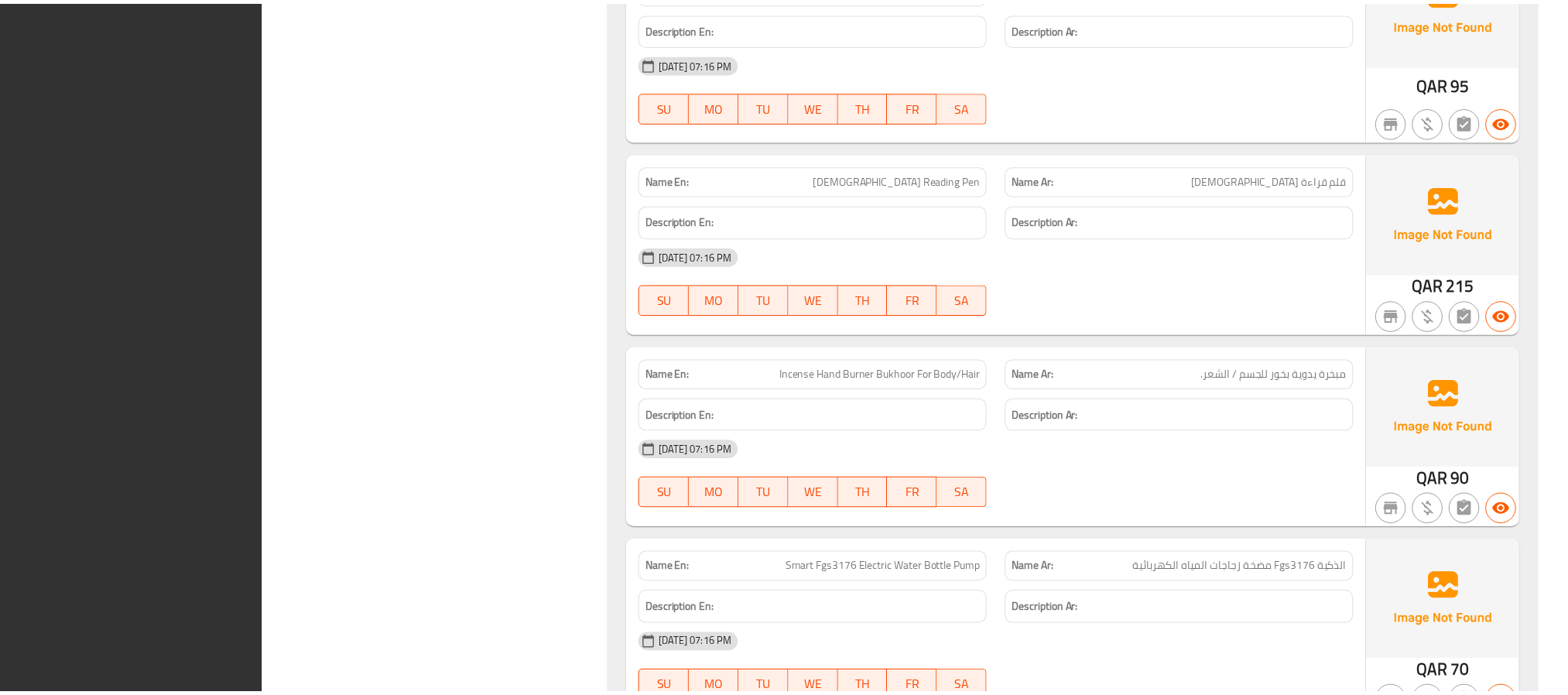
scroll to position [8051, 0]
